Goal: Information Seeking & Learning: Learn about a topic

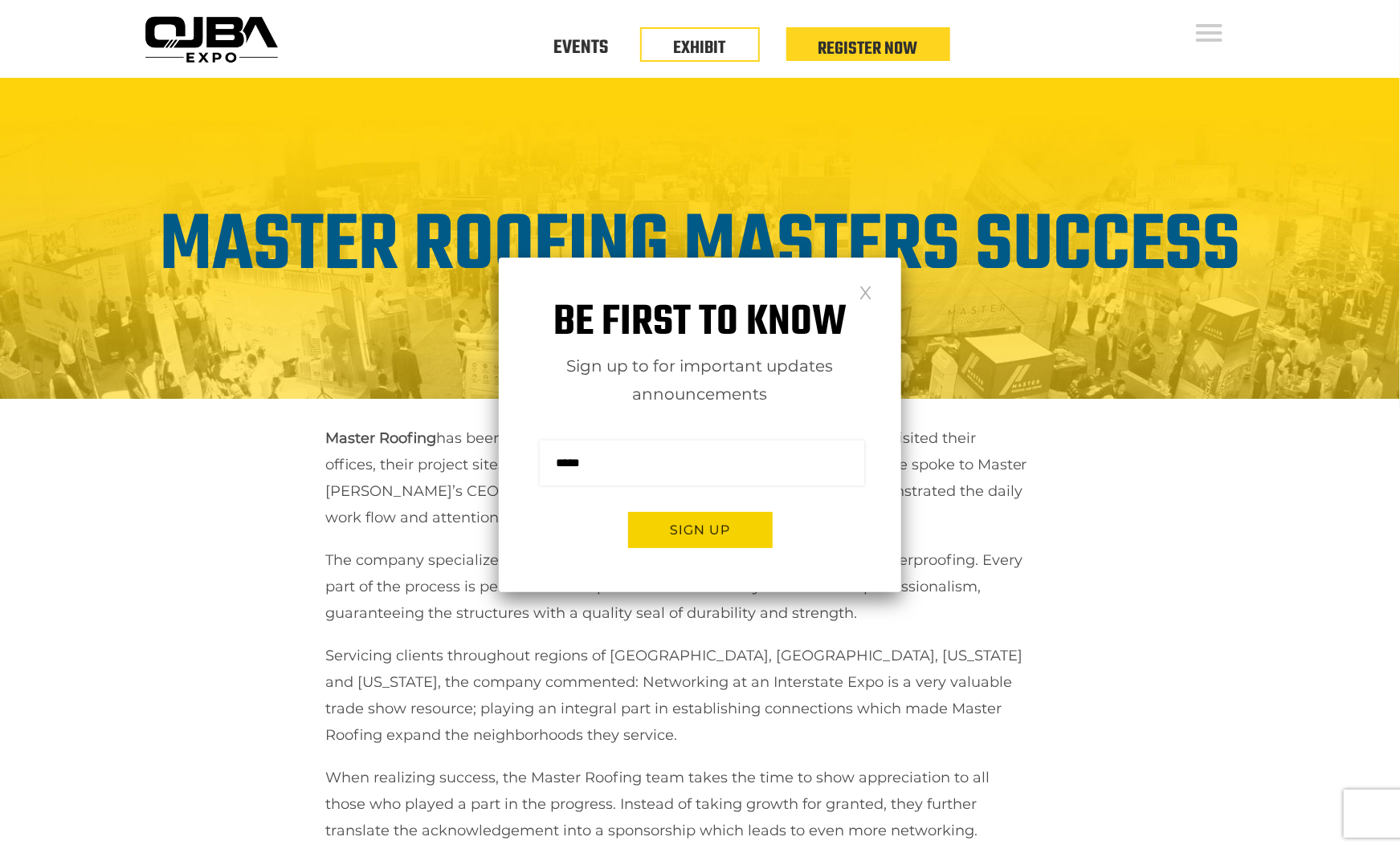
click at [867, 298] on link at bounding box center [866, 291] width 14 height 14
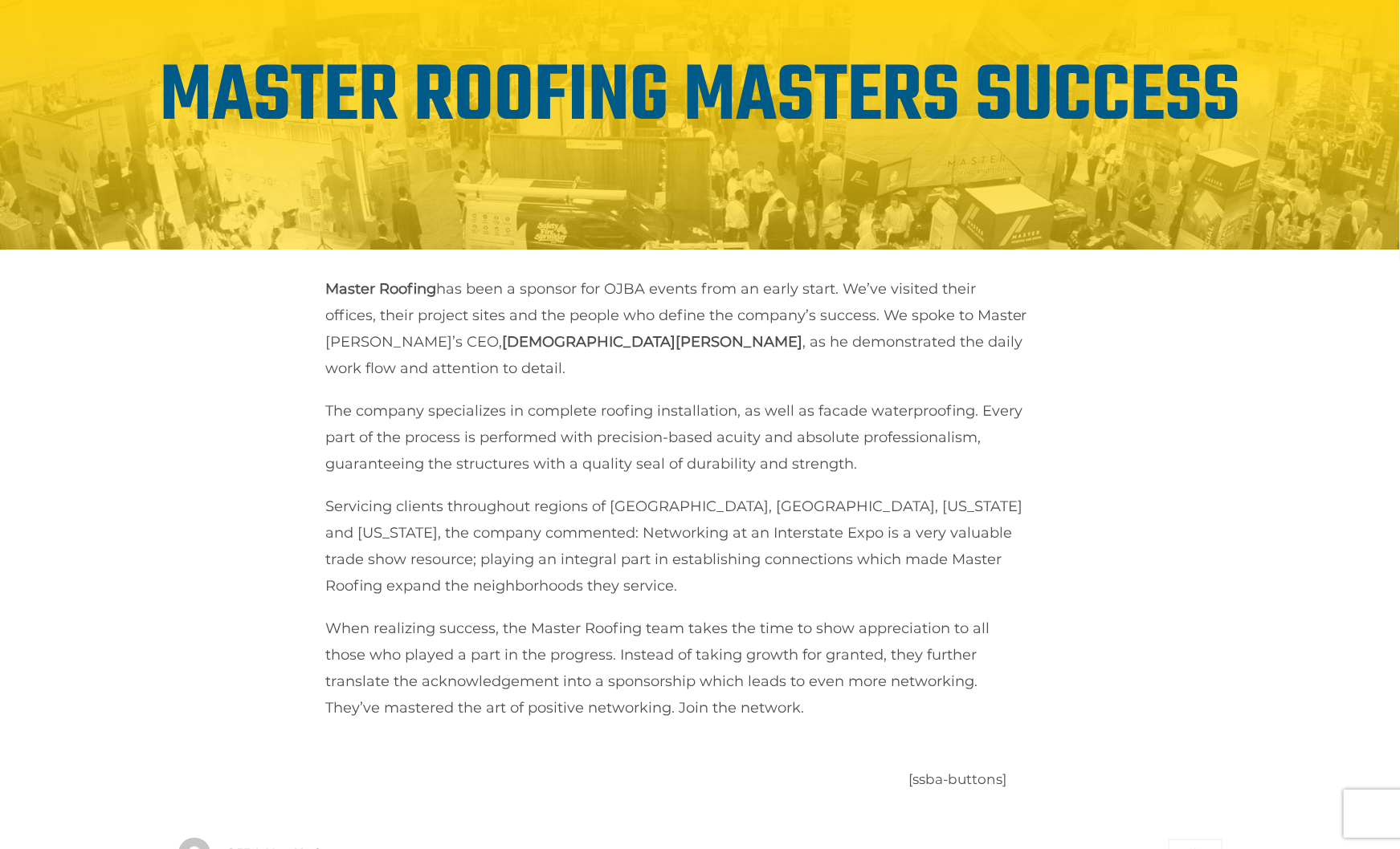
scroll to position [143, 0]
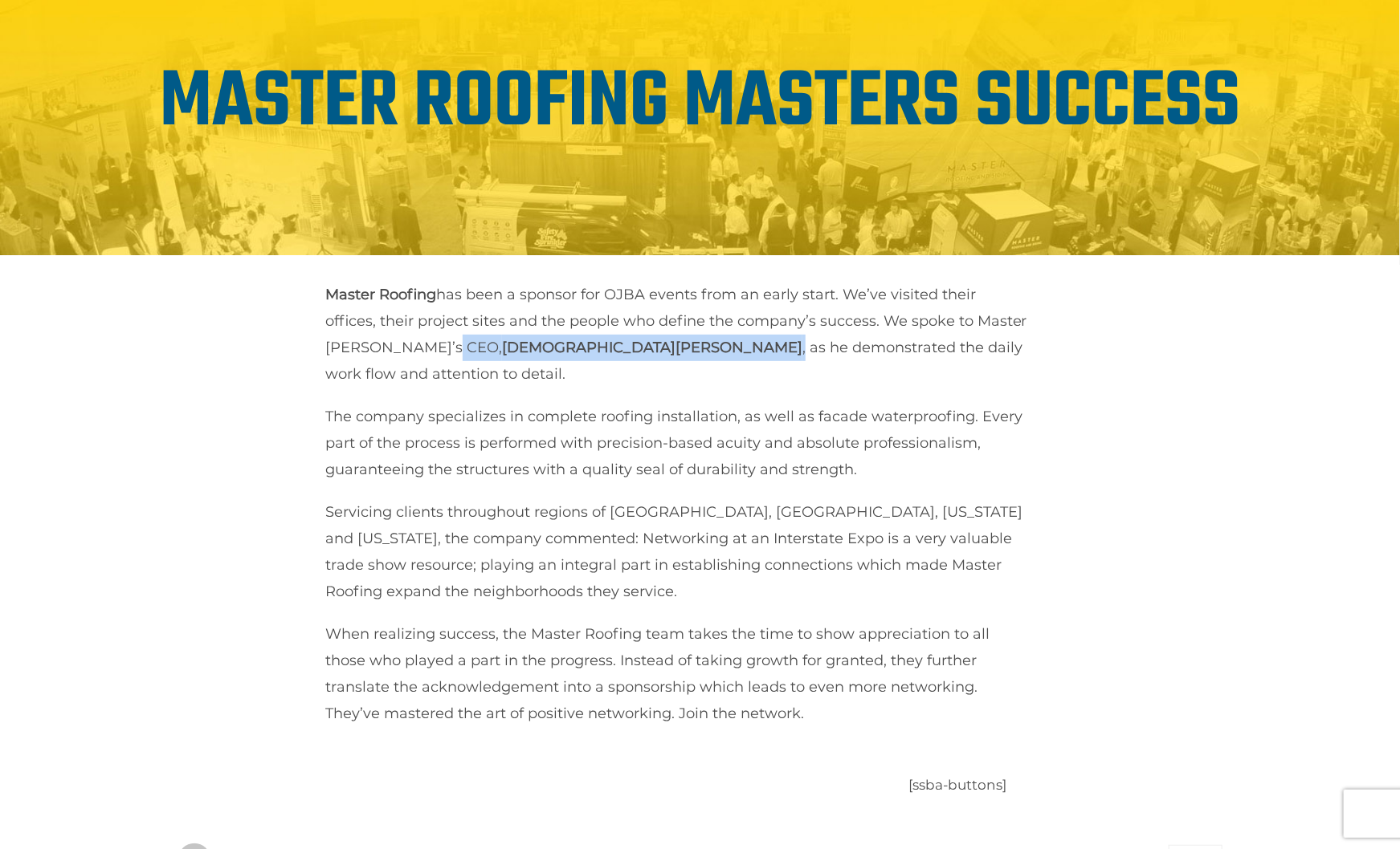
drag, startPoint x: 494, startPoint y: 344, endPoint x: 532, endPoint y: 341, distance: 38.1
click at [532, 341] on p "Master Roofing has been a sponsor for OJBA events from an early start. We’ve vi…" at bounding box center [677, 334] width 703 height 106
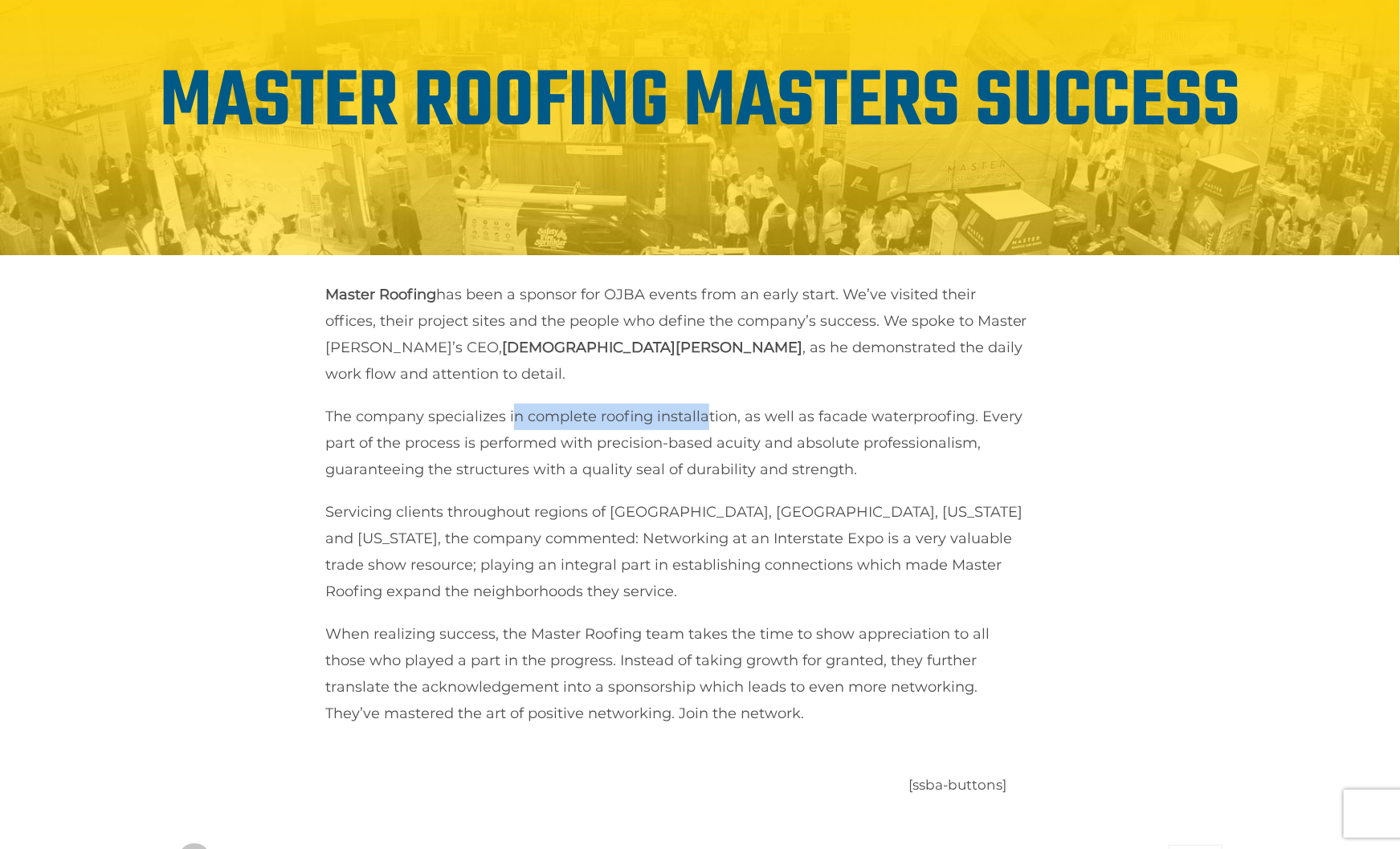
drag, startPoint x: 513, startPoint y: 389, endPoint x: 708, endPoint y: 375, distance: 195.5
click at [708, 375] on div "Master Roofing has been a sponsor for OJBA events from an early start. We’ve vi…" at bounding box center [794, 504] width 937 height 445
drag, startPoint x: 833, startPoint y: 394, endPoint x: 942, endPoint y: 397, distance: 109.0
click at [942, 404] on p "The company specializes in complete roofing installation, as well as facade wat…" at bounding box center [677, 444] width 703 height 80
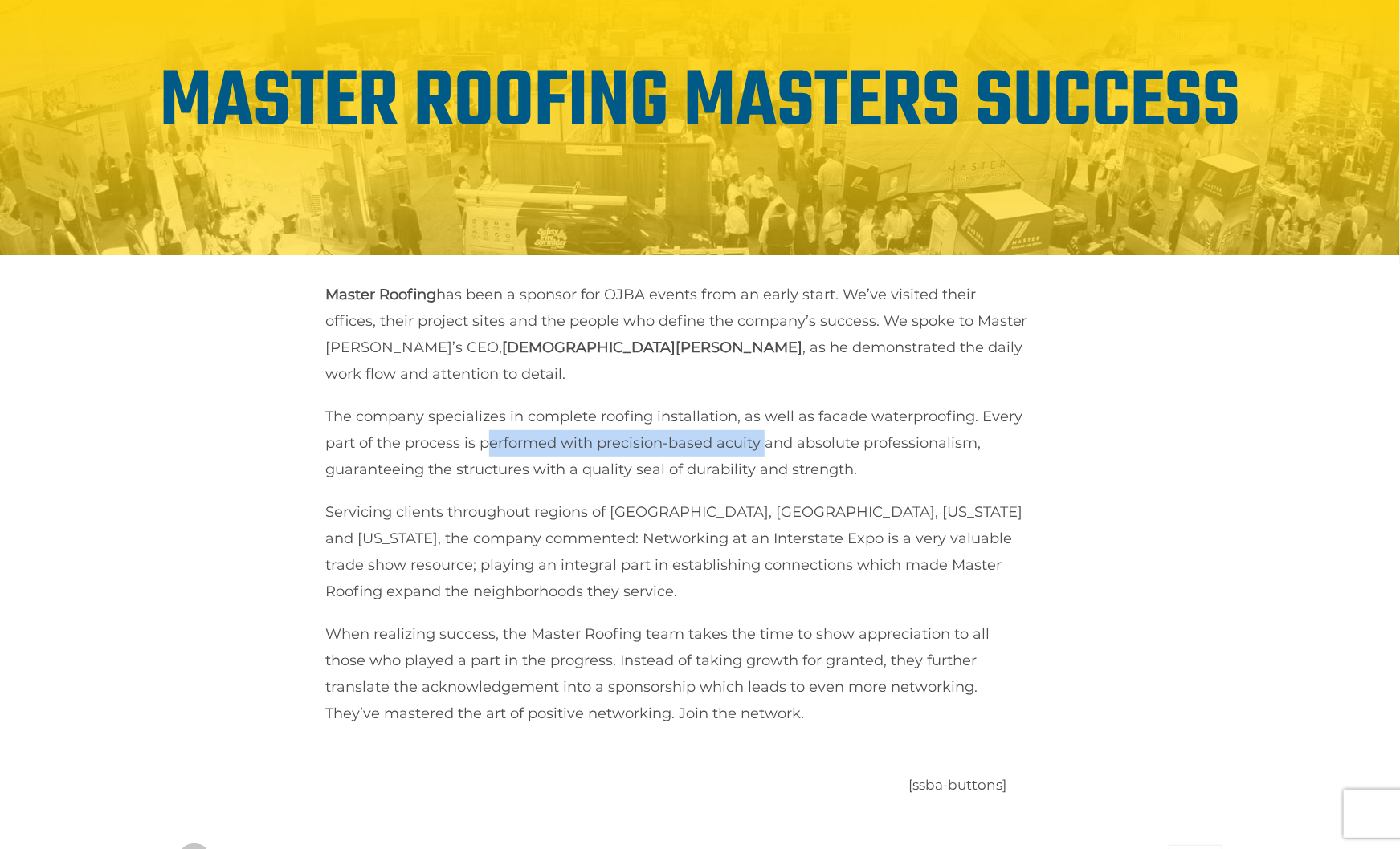
drag, startPoint x: 486, startPoint y: 420, endPoint x: 764, endPoint y: 420, distance: 278.0
click at [765, 420] on p "The company specializes in complete roofing installation, as well as facade wat…" at bounding box center [677, 444] width 703 height 80
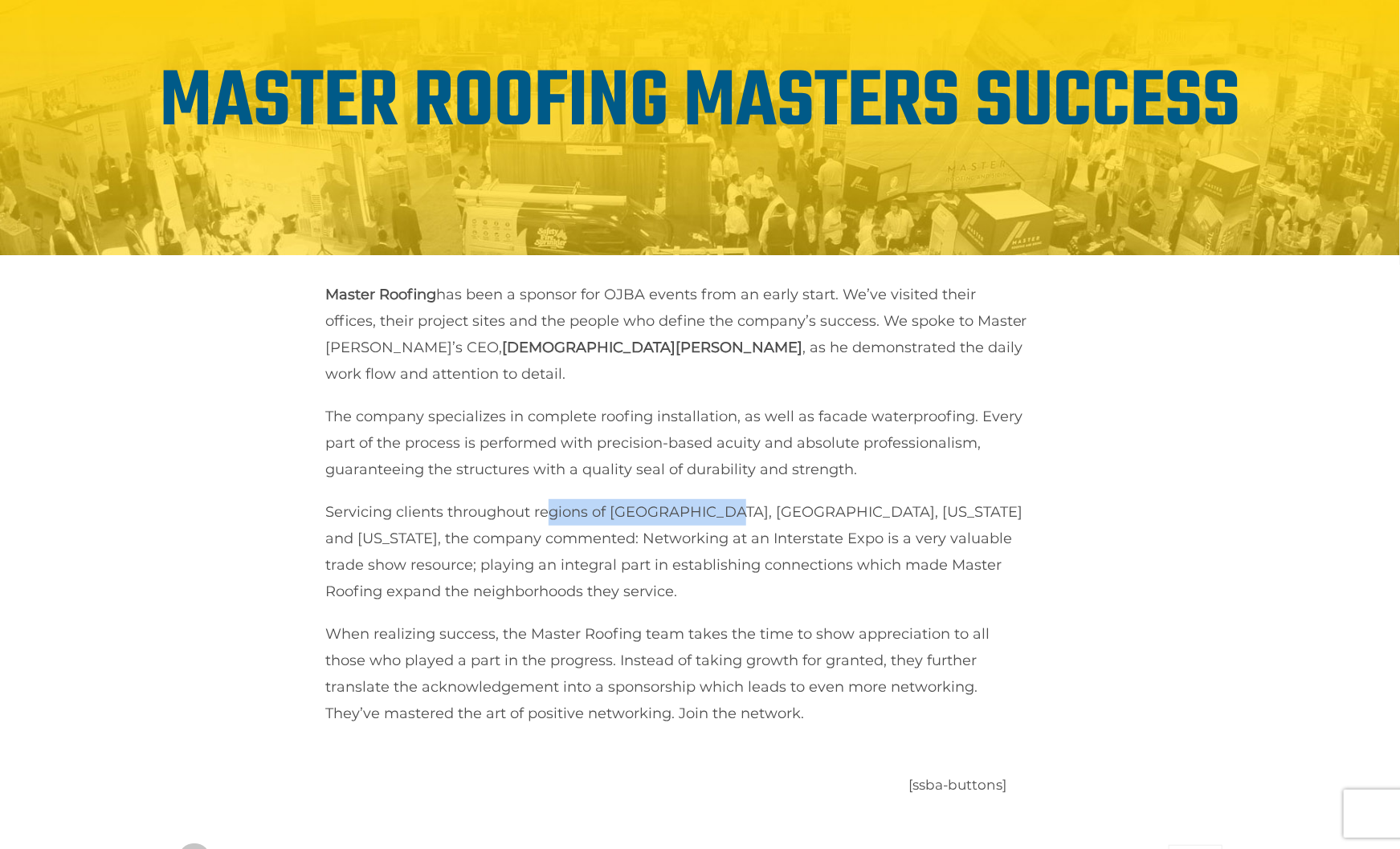
drag, startPoint x: 622, startPoint y: 485, endPoint x: 721, endPoint y: 484, distance: 99.0
click at [721, 499] on p "Servicing clients throughout regions of [GEOGRAPHIC_DATA], [GEOGRAPHIC_DATA], […" at bounding box center [677, 552] width 703 height 106
drag, startPoint x: 546, startPoint y: 513, endPoint x: 726, endPoint y: 518, distance: 180.1
click at [726, 518] on p "Servicing clients throughout regions of [GEOGRAPHIC_DATA], [GEOGRAPHIC_DATA], […" at bounding box center [677, 552] width 703 height 106
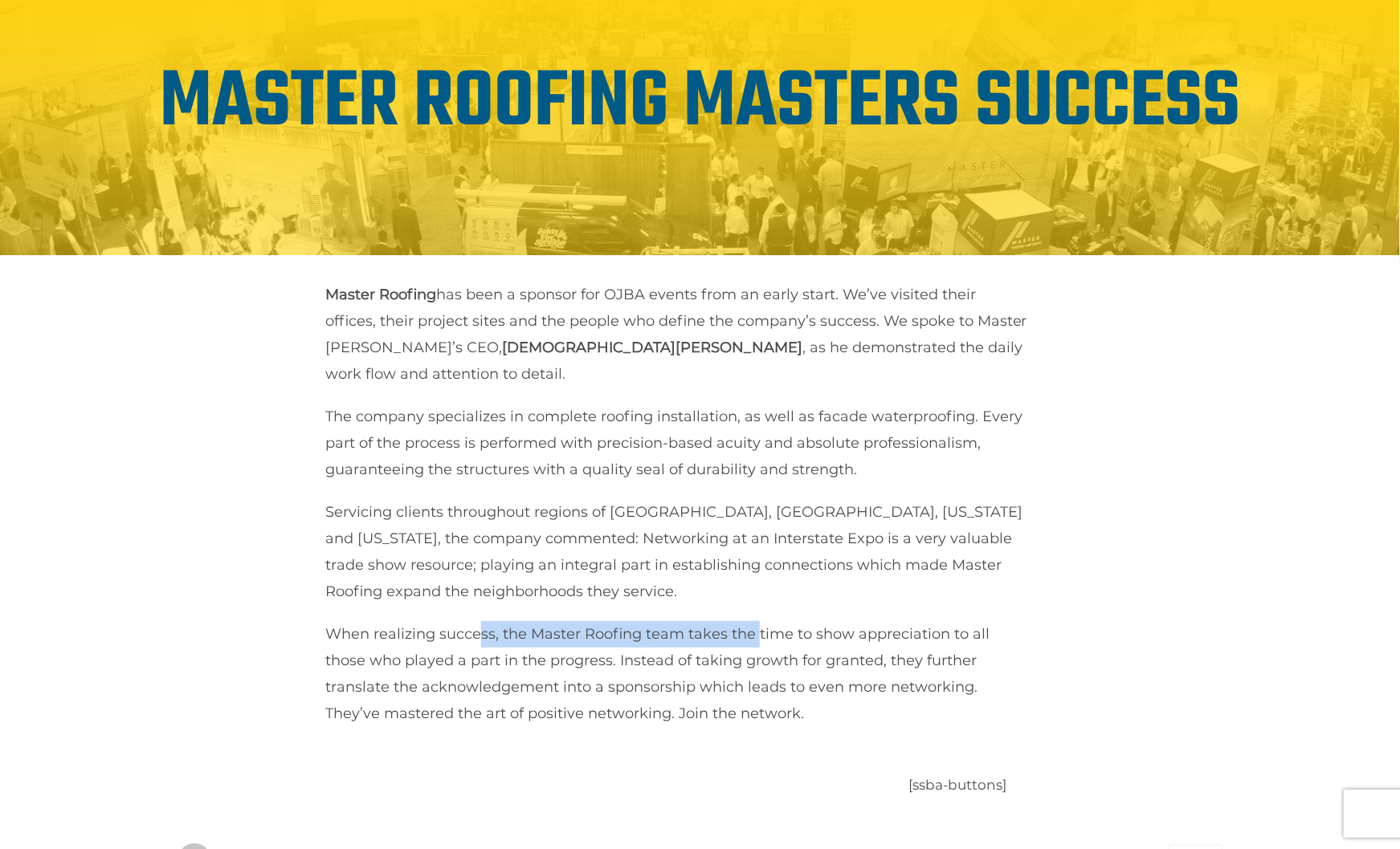
drag, startPoint x: 479, startPoint y: 614, endPoint x: 759, endPoint y: 603, distance: 280.2
click at [759, 622] on p "When realizing success, the Master Roofing team takes the time to show apprecia…" at bounding box center [677, 675] width 703 height 106
